Goal: Information Seeking & Learning: Find specific fact

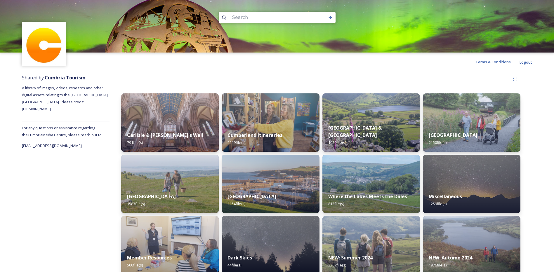
click at [236, 16] on input at bounding box center [269, 17] width 80 height 13
type input "brockhole"
click at [328, 16] on icon at bounding box center [330, 17] width 5 height 5
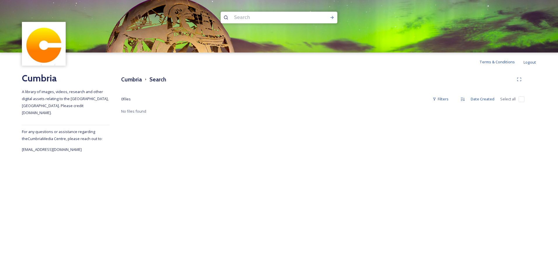
click at [252, 17] on input at bounding box center [271, 17] width 80 height 13
click at [332, 18] on icon at bounding box center [332, 17] width 5 height 5
click at [260, 19] on input "brockhole" at bounding box center [271, 17] width 80 height 13
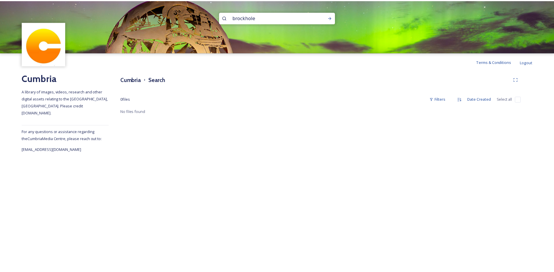
scroll to position [1, 0]
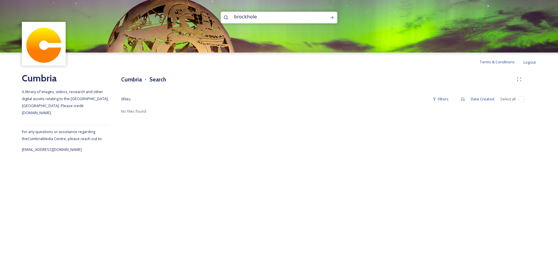
drag, startPoint x: 263, startPoint y: 17, endPoint x: 219, endPoint y: 26, distance: 45.6
click at [219, 26] on div "brockhole" at bounding box center [279, 26] width 558 height 53
type input "[GEOGRAPHIC_DATA]"
click at [331, 17] on icon at bounding box center [332, 17] width 5 height 5
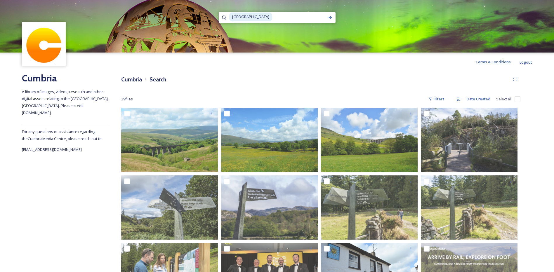
click at [278, 20] on input at bounding box center [299, 17] width 52 height 13
type input "n"
type input "b"
type input "ambleside"
click at [328, 18] on icon at bounding box center [330, 17] width 5 height 5
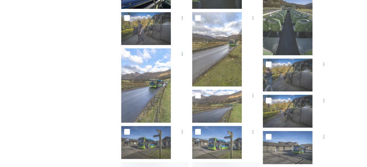
scroll to position [1, 0]
